Goal: Task Accomplishment & Management: Use online tool/utility

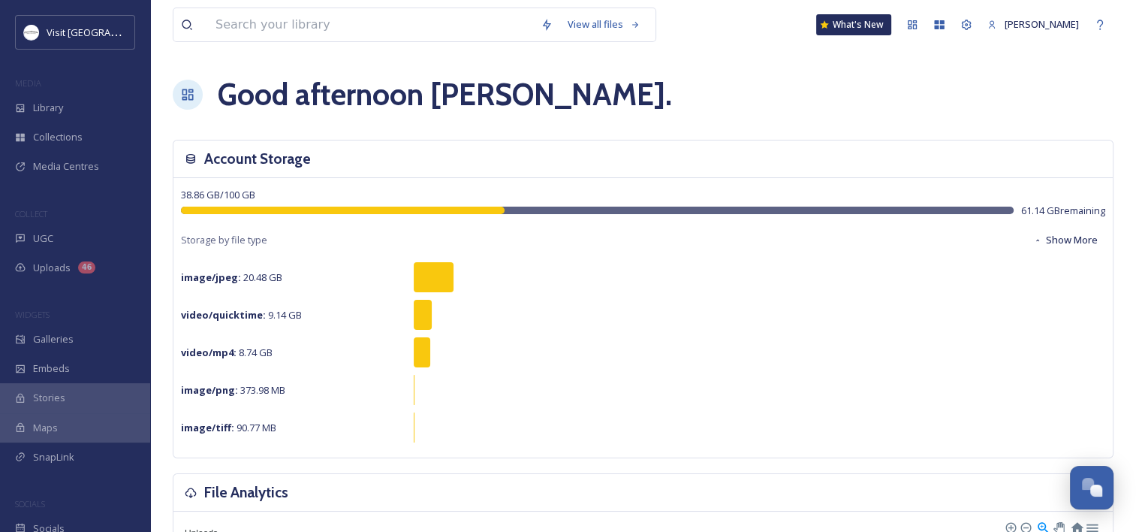
scroll to position [766, 0]
click at [71, 236] on div "UGC" at bounding box center [75, 238] width 150 height 29
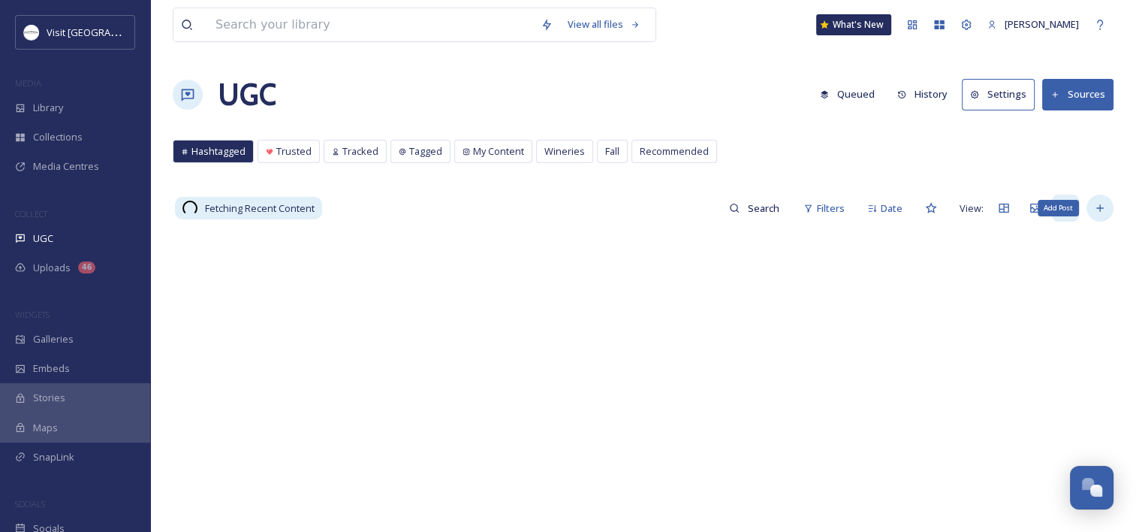
click at [1105, 212] on icon at bounding box center [1100, 208] width 12 height 12
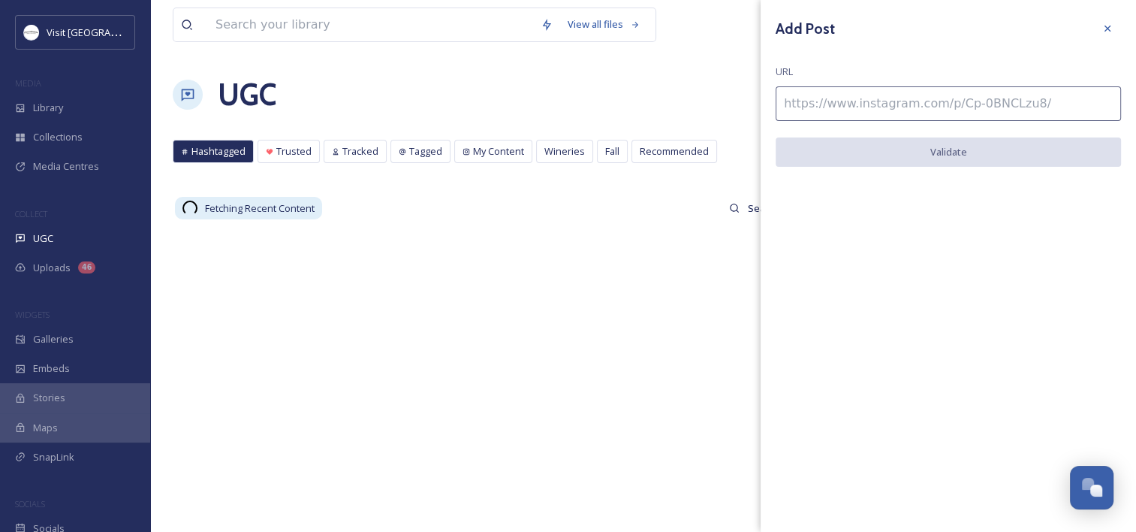
click at [873, 104] on input at bounding box center [948, 103] width 345 height 35
paste input "[URL][DOMAIN_NAME]"
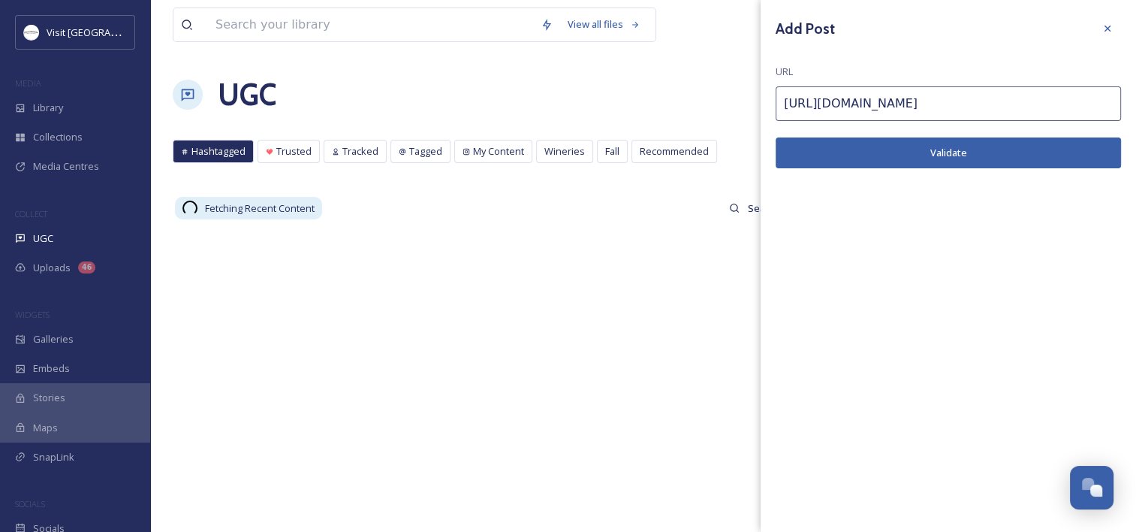
type input "[URL][DOMAIN_NAME]"
click at [1006, 147] on button "Validate" at bounding box center [948, 152] width 345 height 31
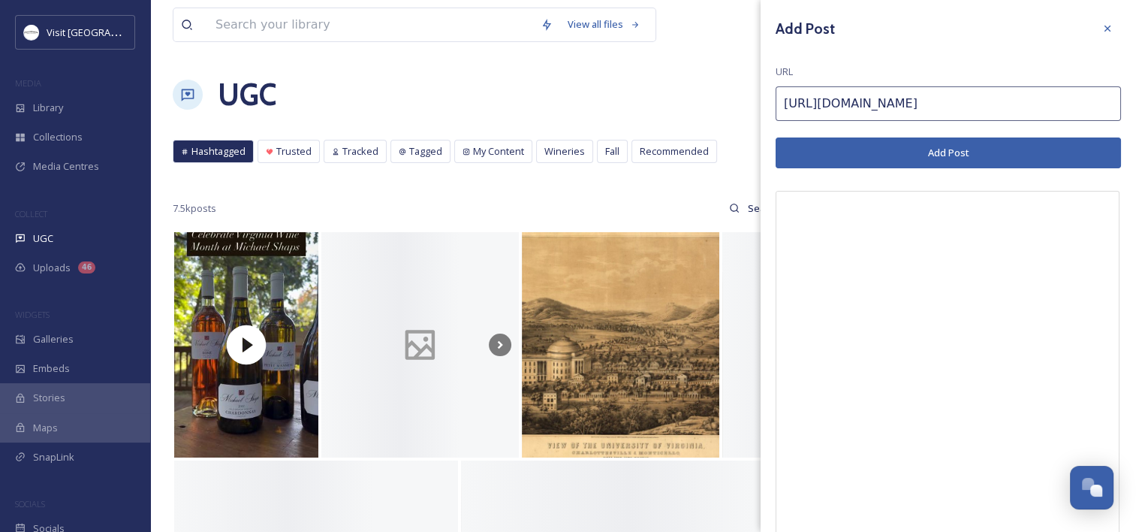
click at [880, 146] on button "Add Post" at bounding box center [948, 152] width 345 height 31
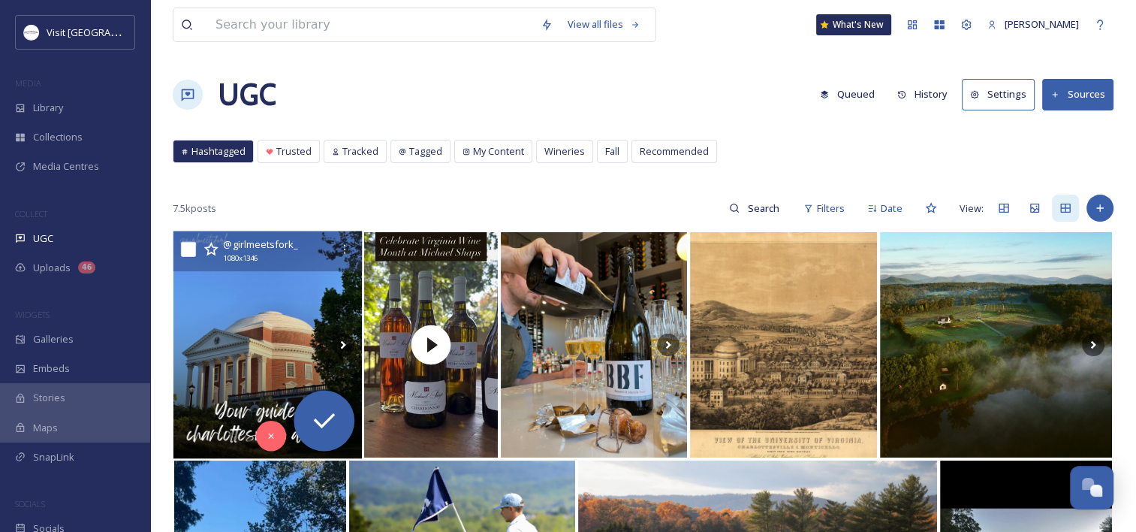
click at [234, 306] on img at bounding box center [267, 345] width 189 height 228
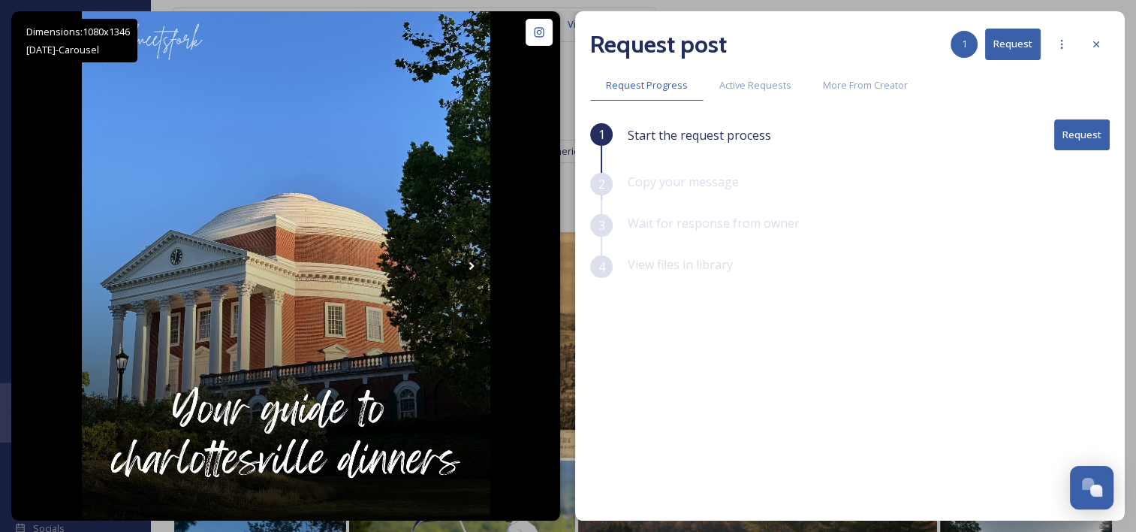
click at [1078, 131] on button "Request" at bounding box center [1082, 134] width 56 height 31
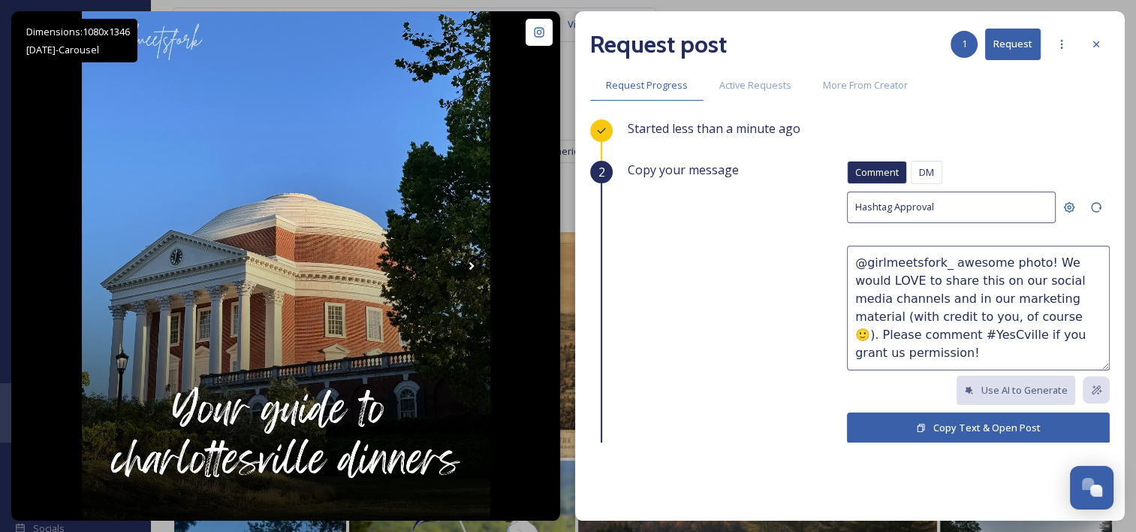
click at [996, 422] on button "Copy Text & Open Post" at bounding box center [978, 427] width 263 height 31
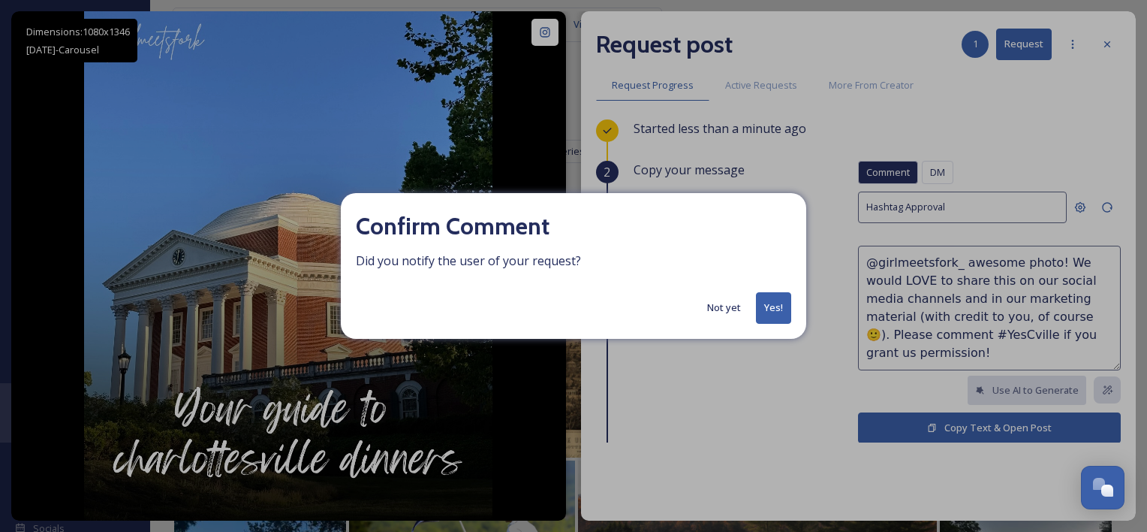
click at [768, 303] on button "Yes!" at bounding box center [773, 307] width 35 height 31
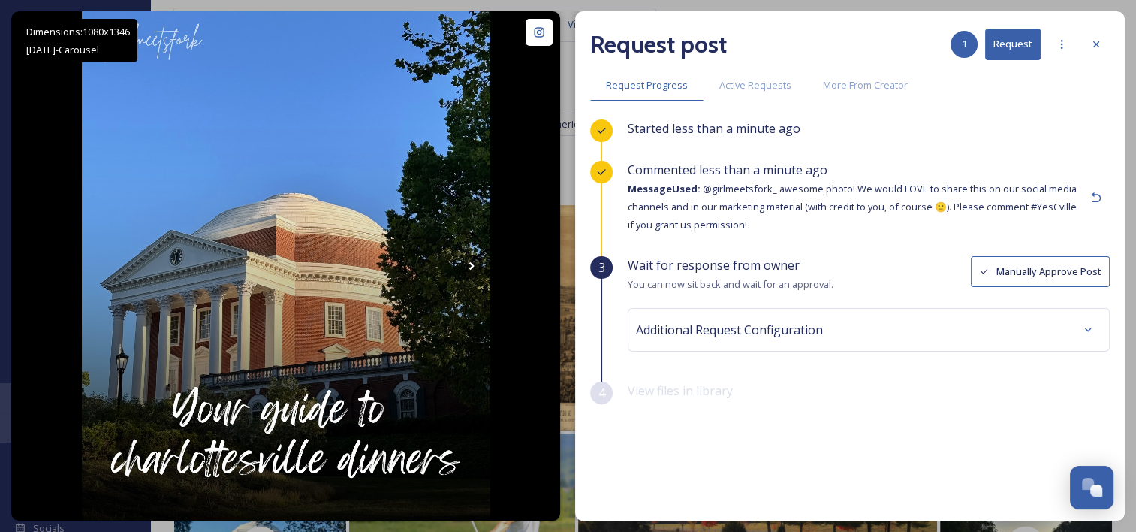
scroll to position [75, 0]
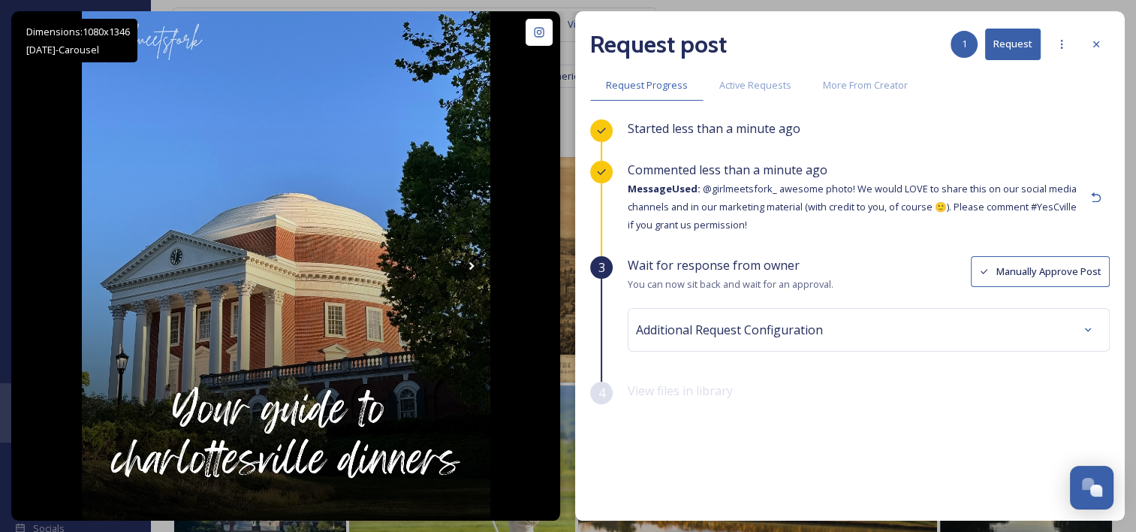
click at [904, 319] on div "Additional Request Configuration" at bounding box center [869, 329] width 466 height 27
click at [996, 271] on button "Manually Approve Post" at bounding box center [1040, 271] width 139 height 31
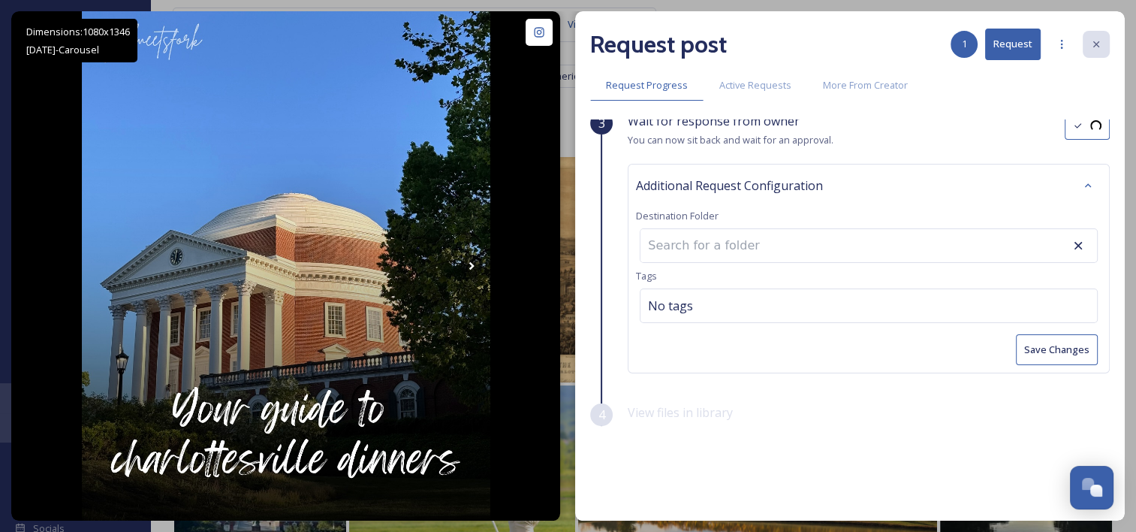
scroll to position [0, 0]
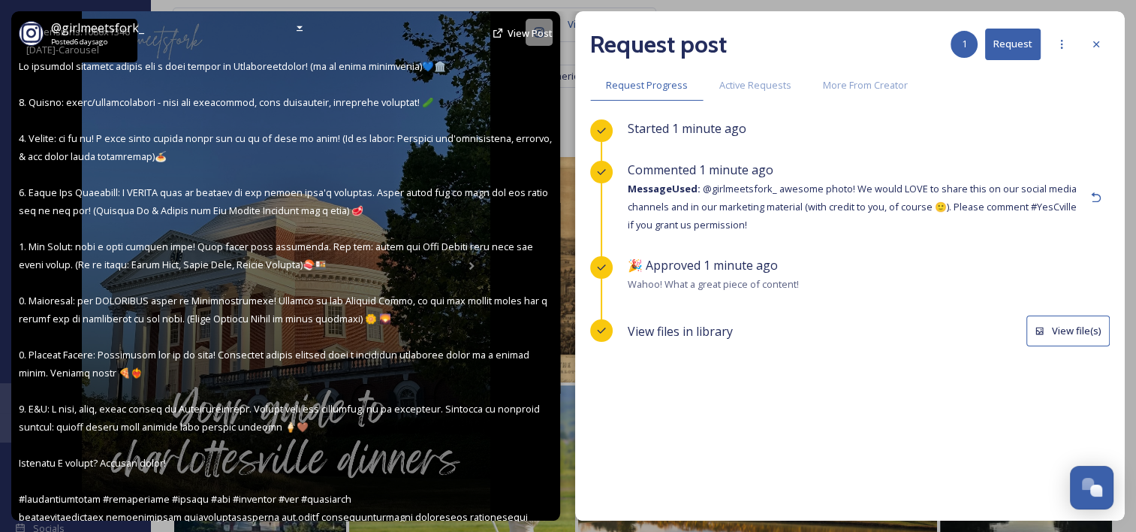
click at [474, 269] on div "@ girlmeetsfork_ Posted [DATE] View Post" at bounding box center [285, 265] width 549 height 509
click at [531, 23] on div "@ girlmeetsfork_ Posted [DATE] View Post" at bounding box center [286, 33] width 534 height 29
click at [533, 39] on span "View Post" at bounding box center [530, 33] width 45 height 14
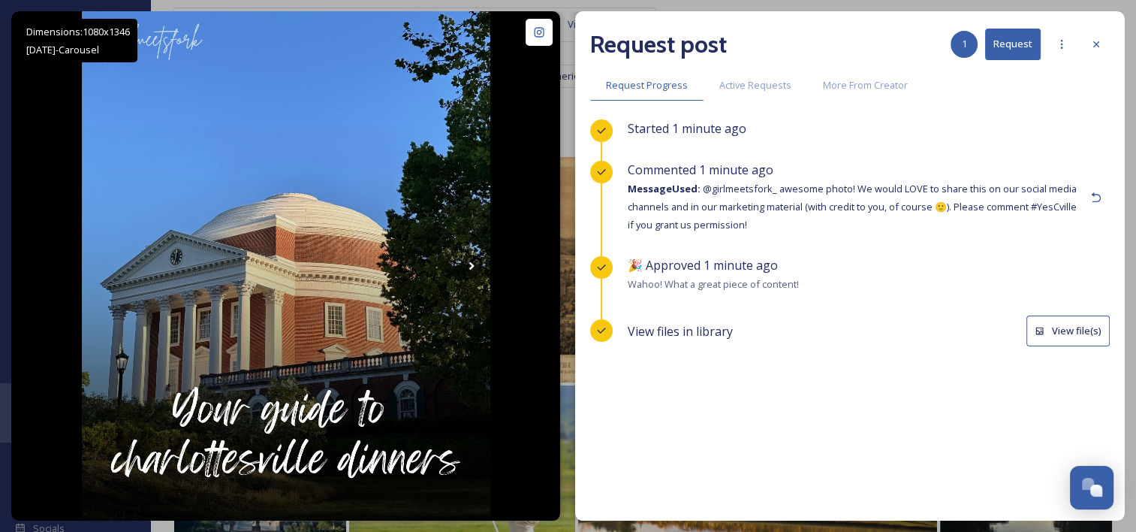
click at [1069, 337] on button "View file(s)" at bounding box center [1067, 330] width 83 height 31
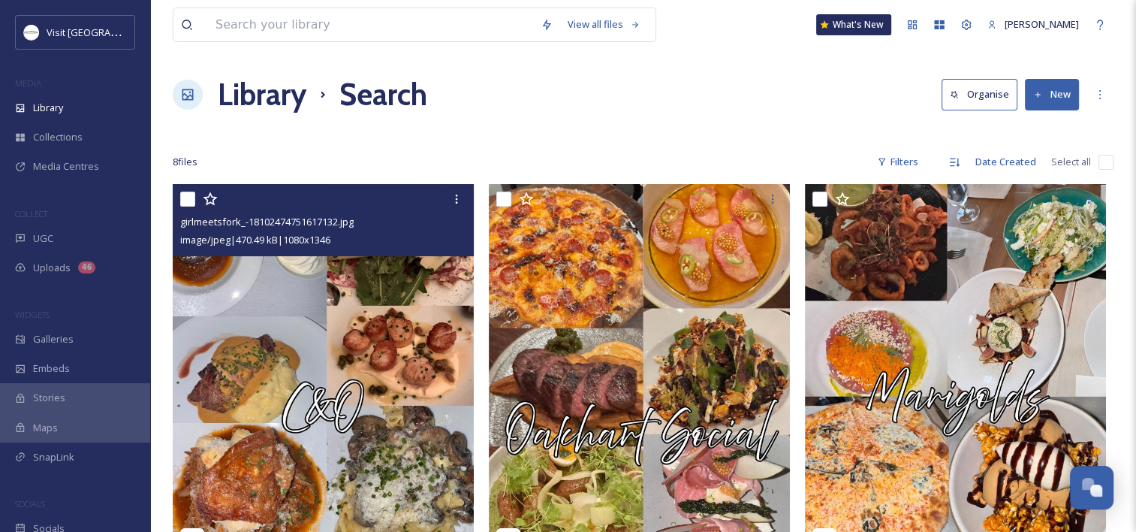
drag, startPoint x: 183, startPoint y: 196, endPoint x: 196, endPoint y: 200, distance: 13.3
click at [183, 196] on input "checkbox" at bounding box center [187, 198] width 15 height 15
checkbox input "true"
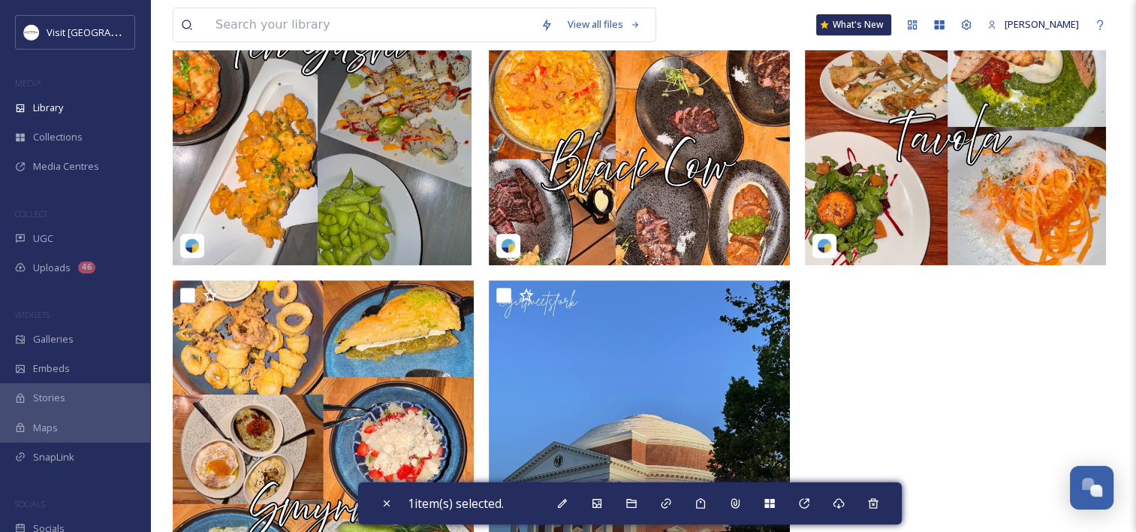
scroll to position [751, 0]
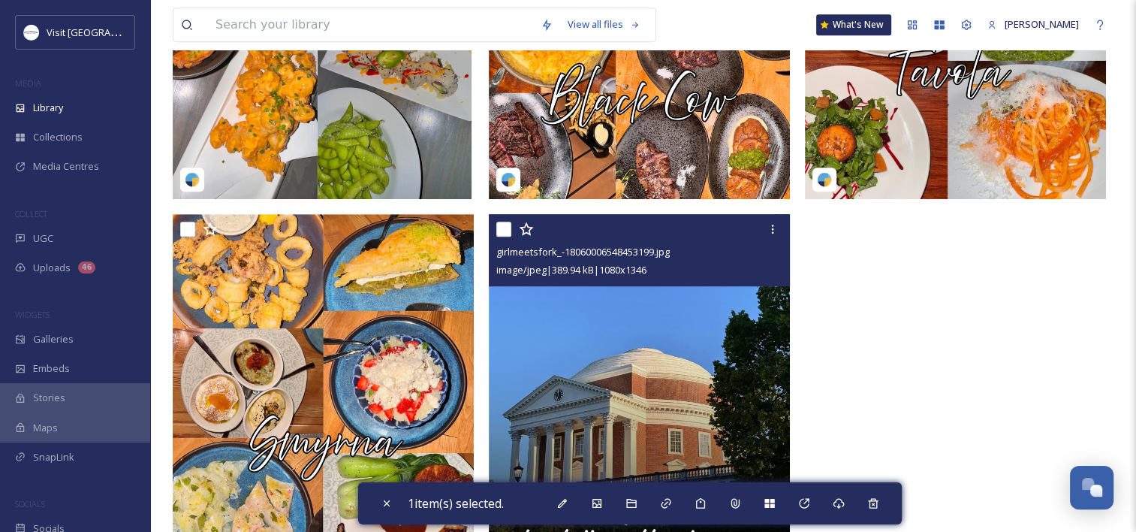
click at [501, 227] on input "checkbox" at bounding box center [503, 228] width 15 height 15
checkbox input "true"
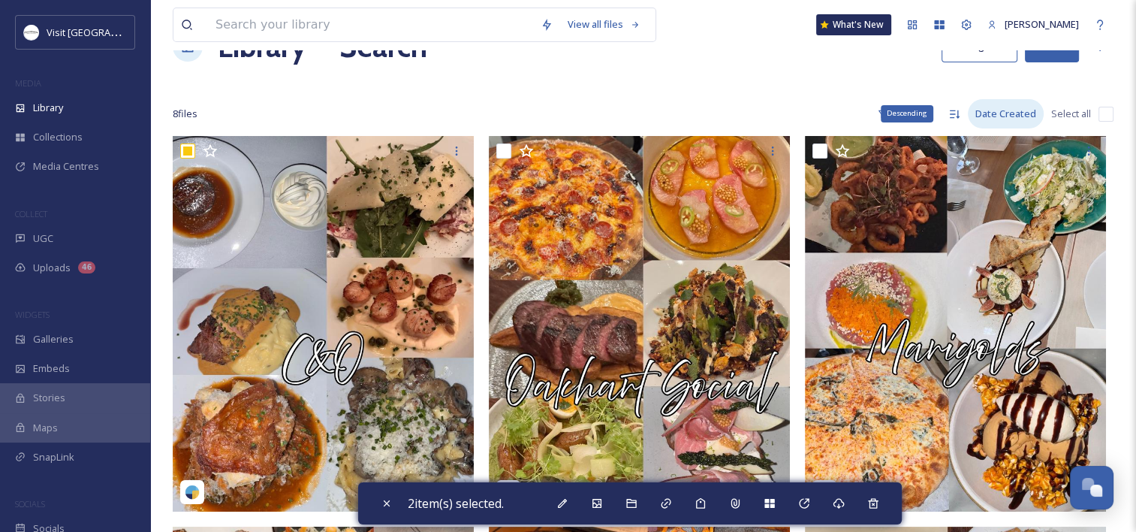
scroll to position [0, 0]
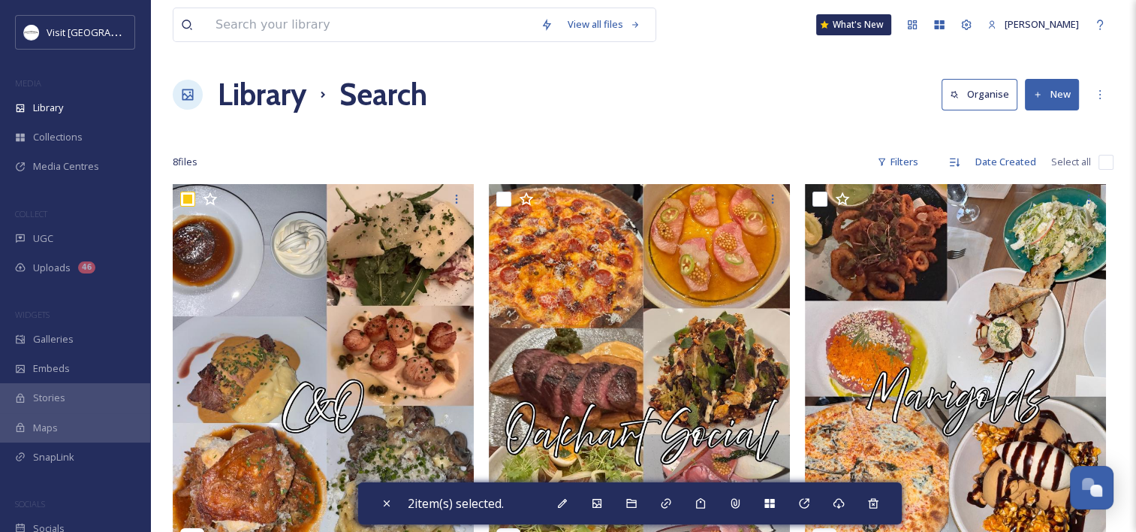
click at [1083, 166] on span "Select all" at bounding box center [1071, 162] width 40 height 14
click at [1106, 159] on input "checkbox" at bounding box center [1105, 162] width 15 height 15
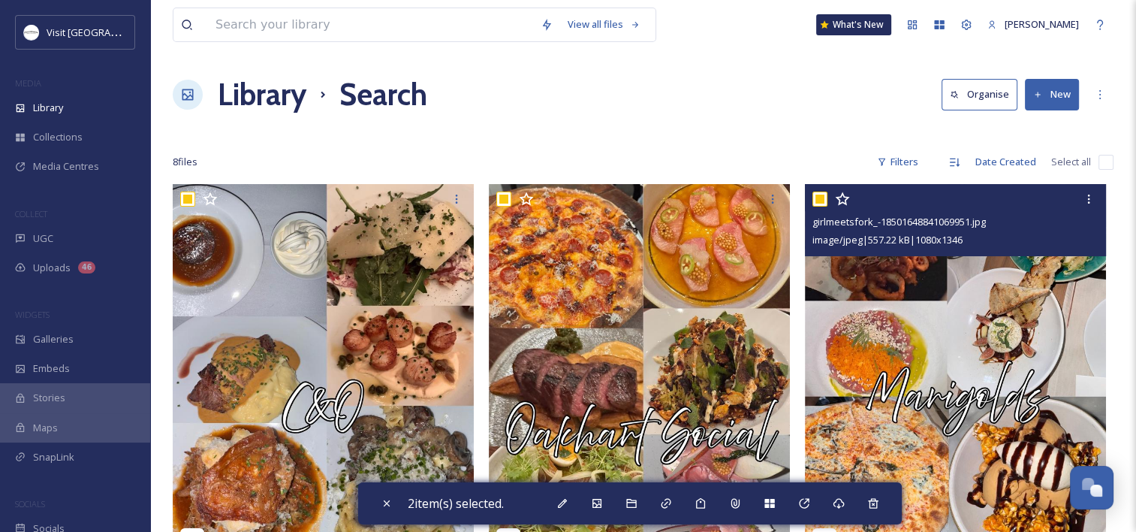
checkbox input "true"
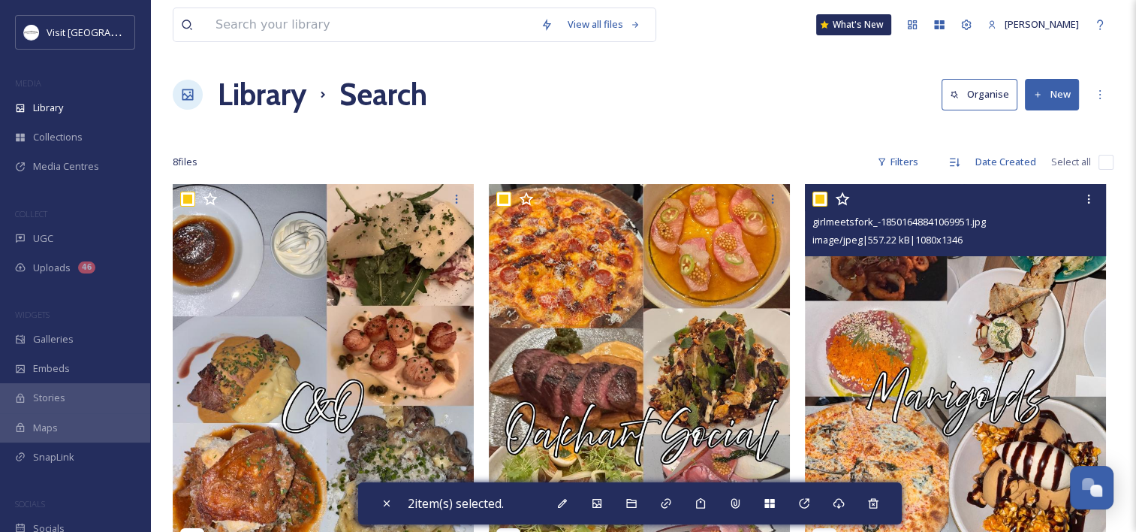
checkbox input "true"
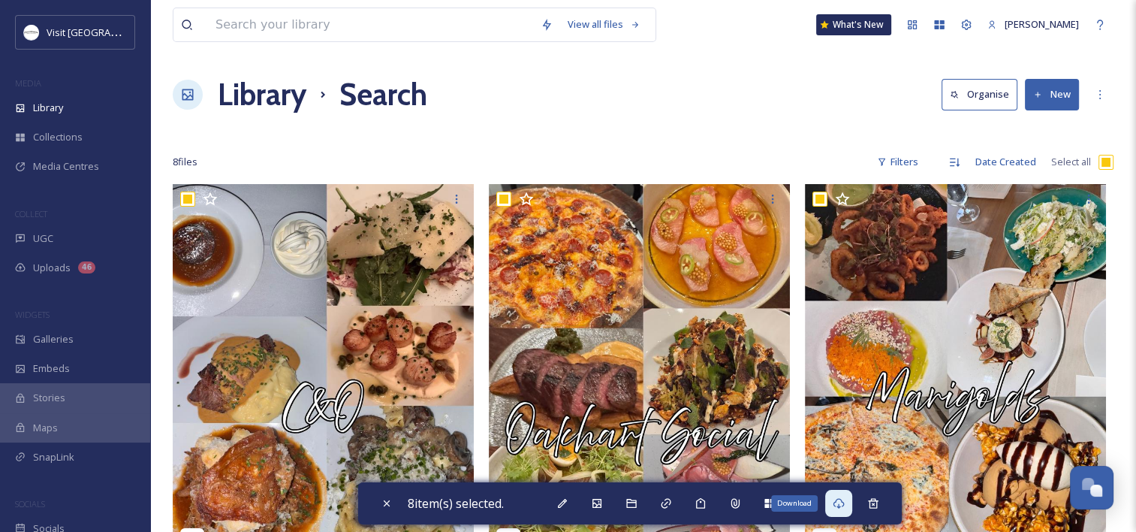
click at [851, 507] on div "Download" at bounding box center [838, 503] width 27 height 27
